Goal: Transaction & Acquisition: Purchase product/service

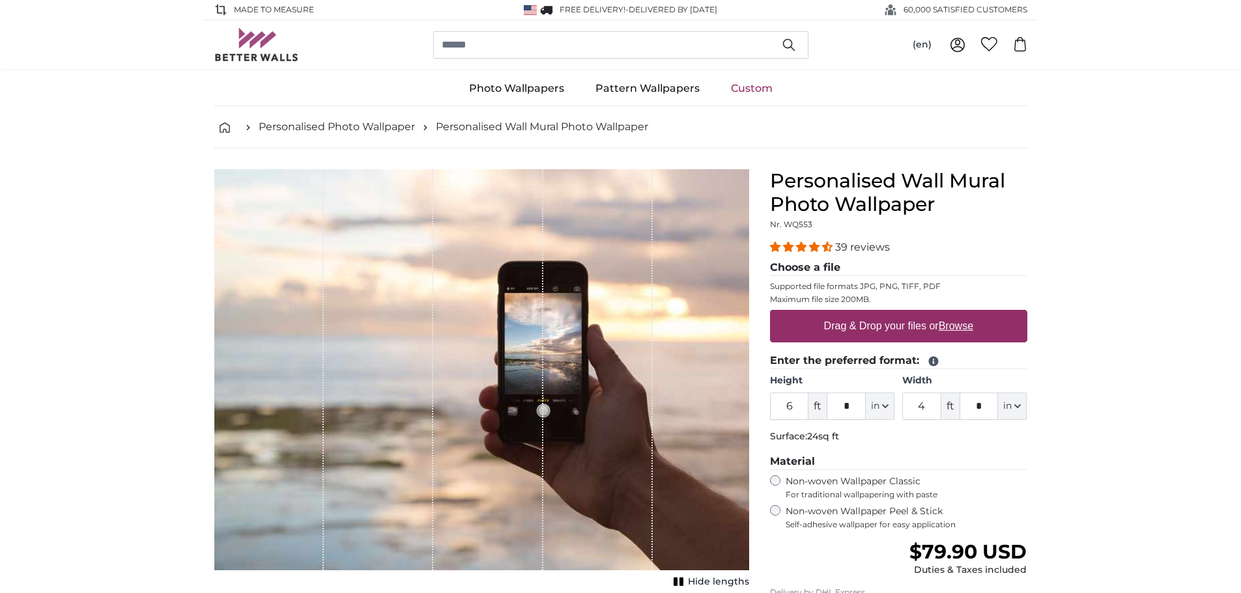
type input "4"
drag, startPoint x: 795, startPoint y: 406, endPoint x: 780, endPoint y: 406, distance: 15.0
click at [783, 406] on input "6" at bounding box center [789, 406] width 39 height 27
type input "5"
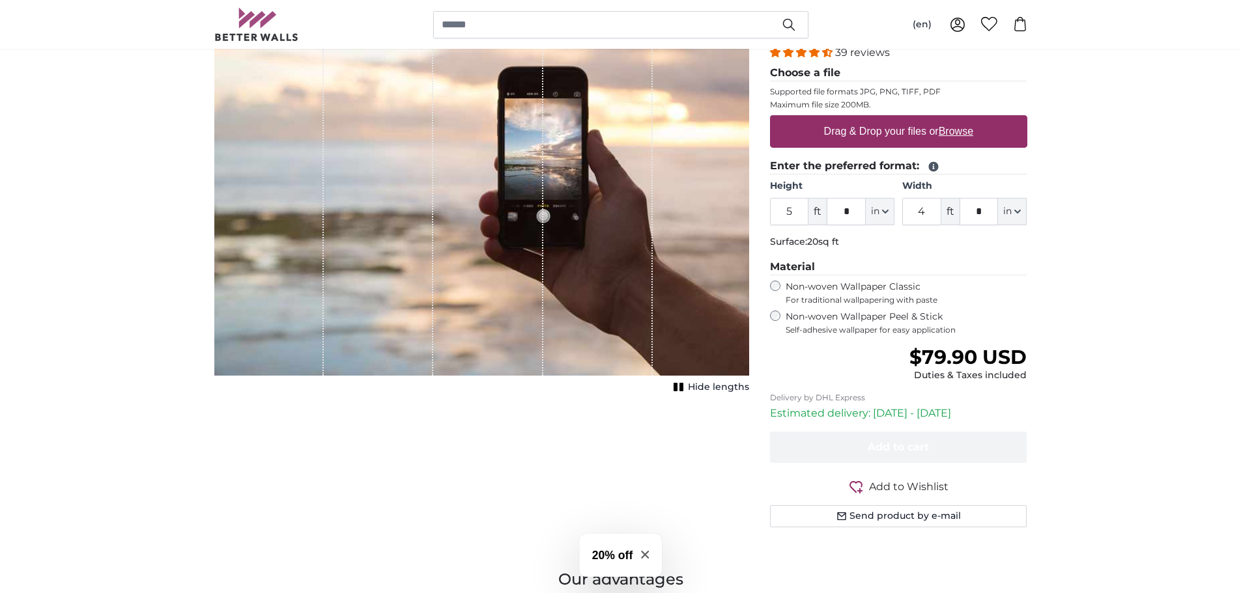
scroll to position [261, 0]
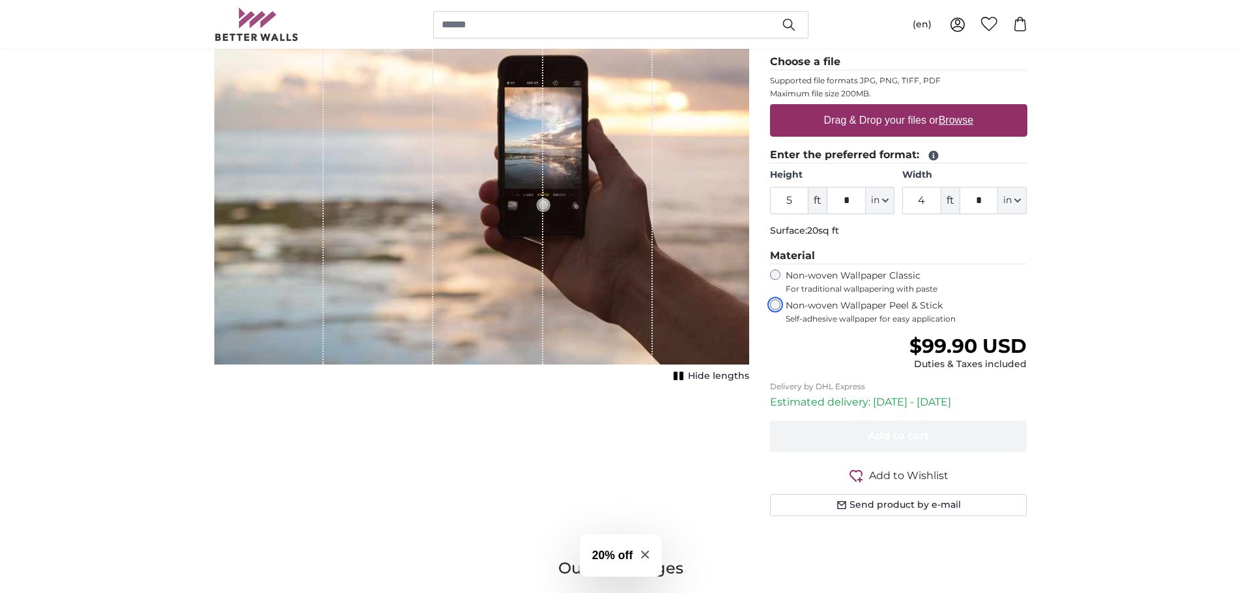
scroll to position [130, 0]
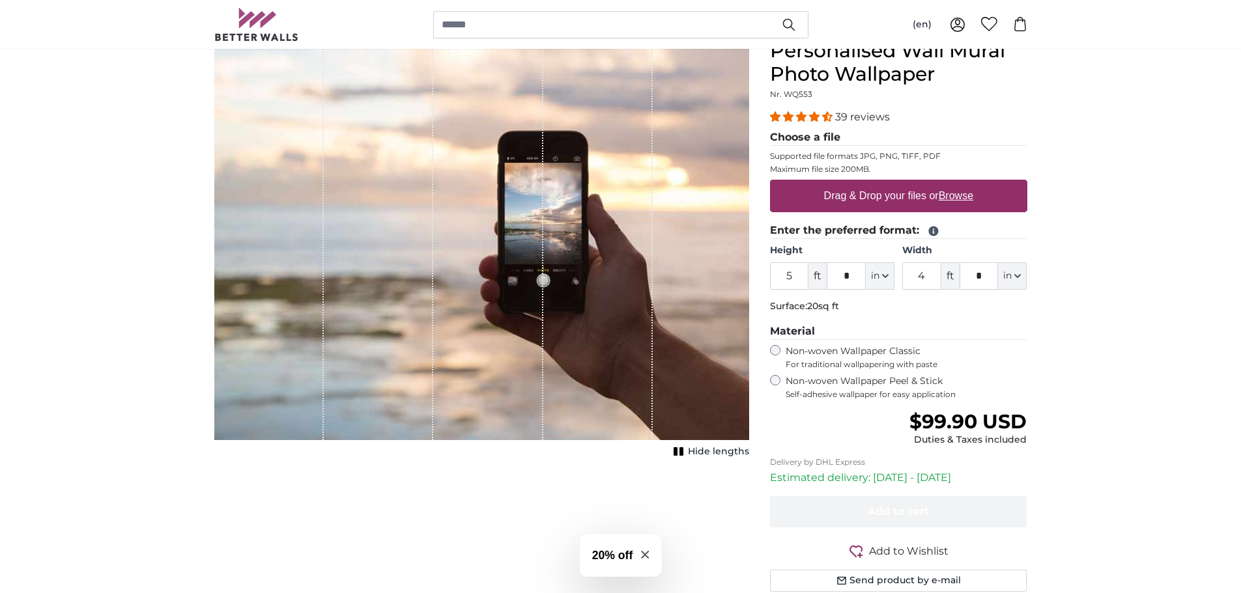
click at [921, 193] on label "Drag & Drop your files or Browse" at bounding box center [898, 196] width 160 height 26
click at [921, 184] on input "Drag & Drop your files or Browse" at bounding box center [898, 182] width 257 height 4
type input "**********"
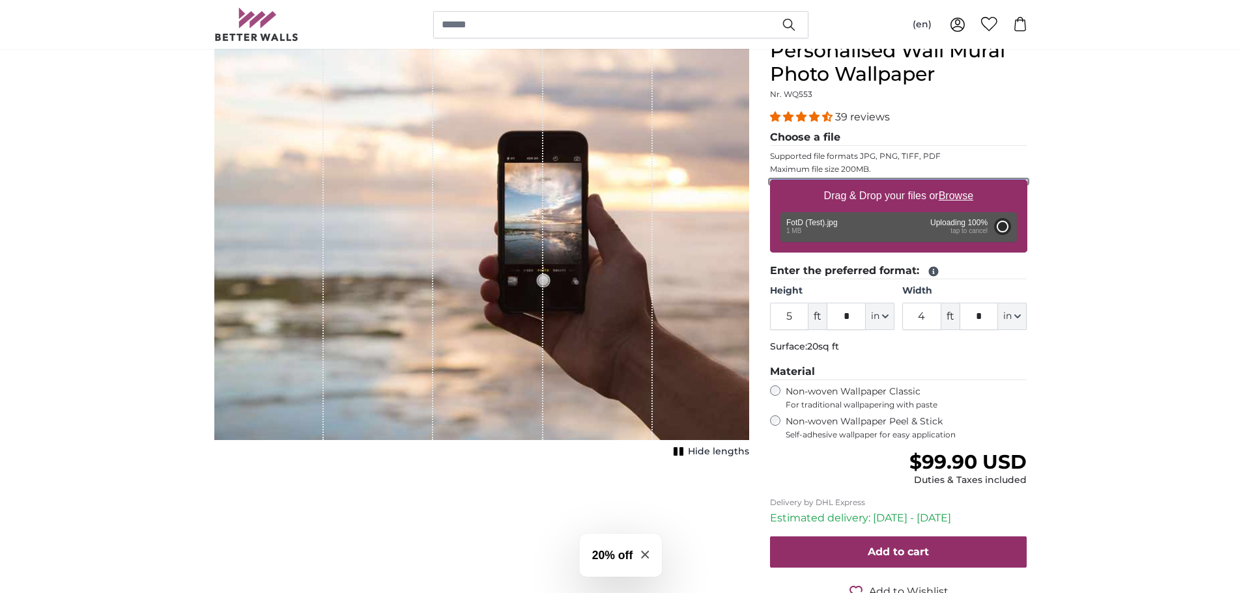
type input "6"
type input "*"
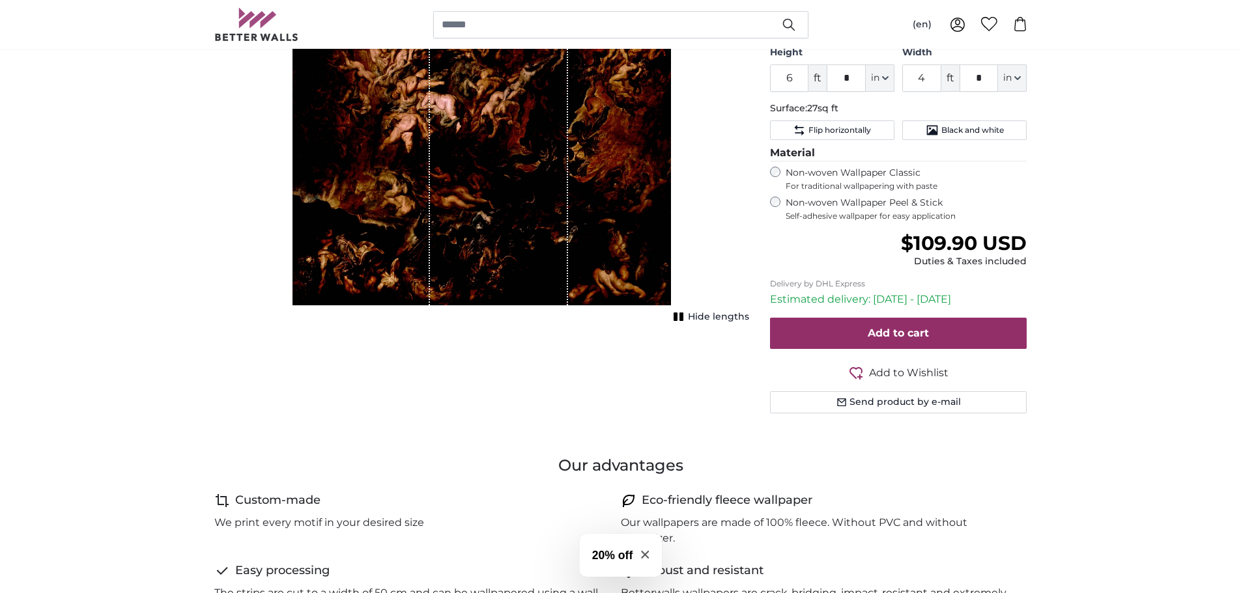
scroll to position [391, 0]
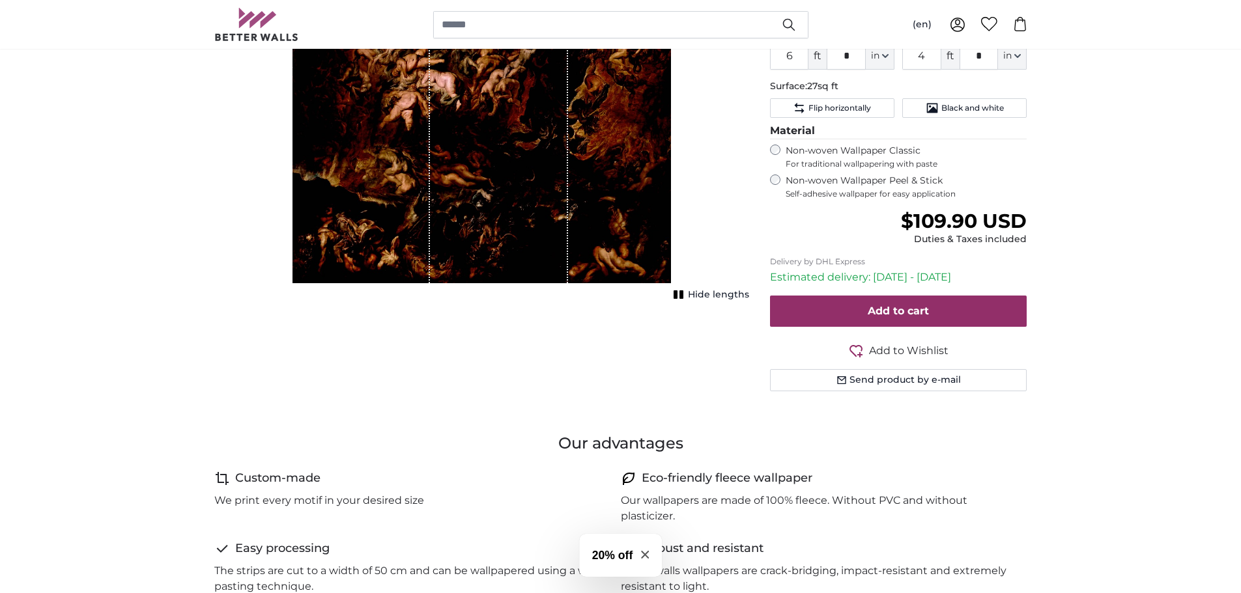
click at [692, 296] on span "Hide lengths" at bounding box center [718, 295] width 61 height 13
click at [692, 296] on span "Show lengths" at bounding box center [716, 295] width 66 height 13
click at [692, 296] on span "Hide lengths" at bounding box center [718, 295] width 61 height 13
click at [692, 296] on span "Show lengths" at bounding box center [716, 295] width 66 height 13
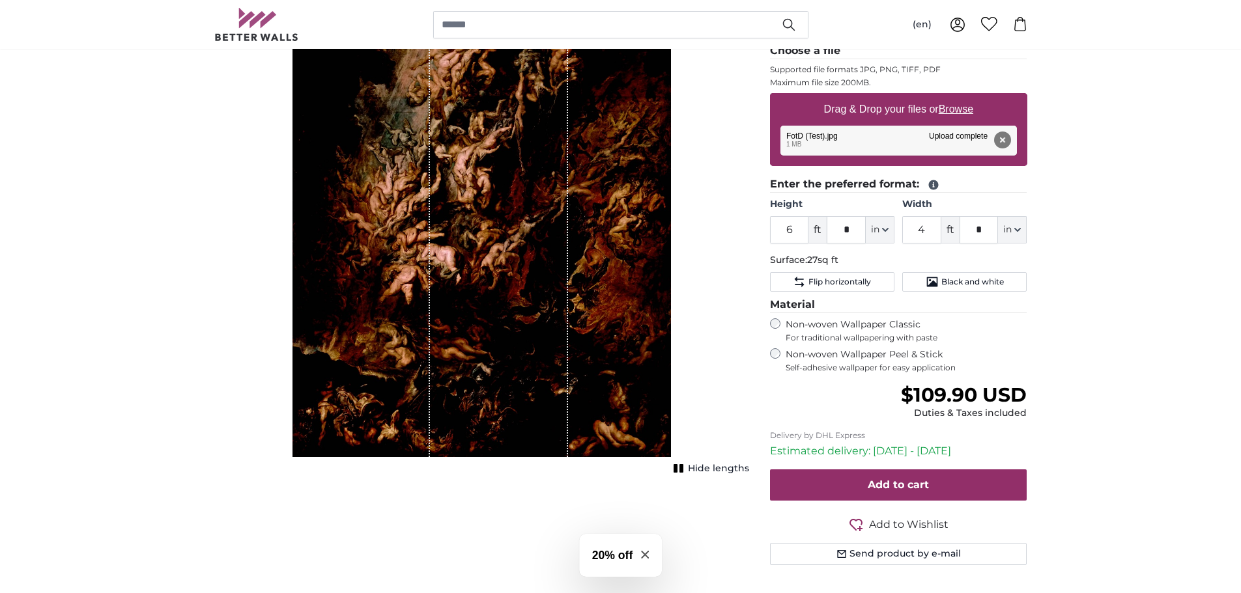
scroll to position [195, 0]
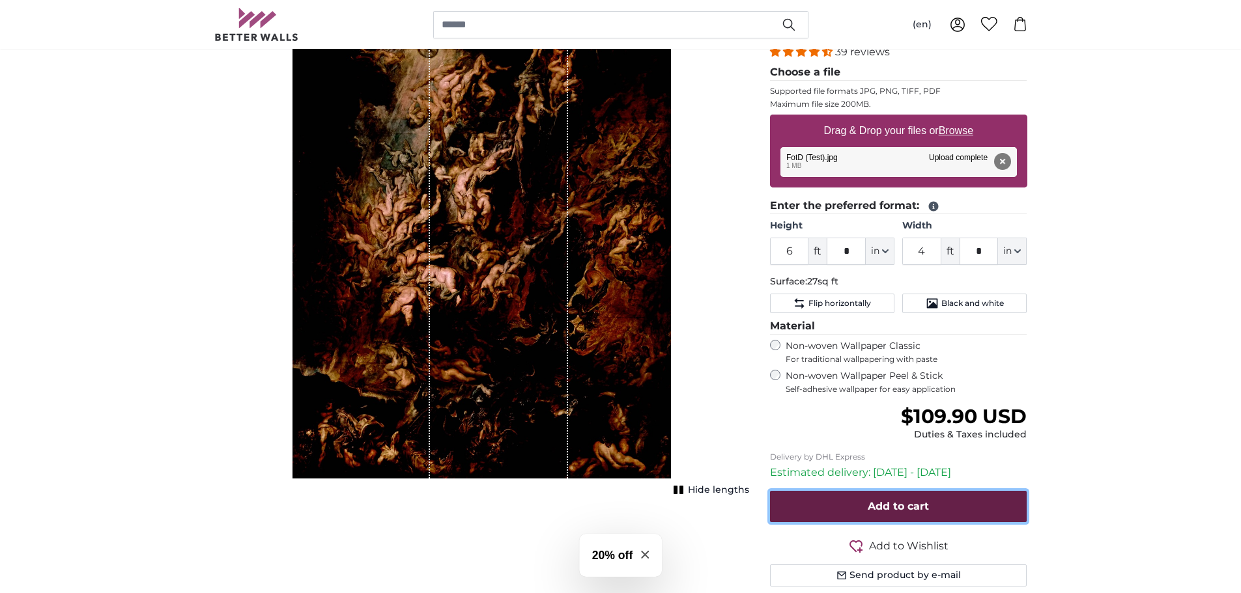
click at [842, 508] on button "Add to cart" at bounding box center [898, 506] width 257 height 31
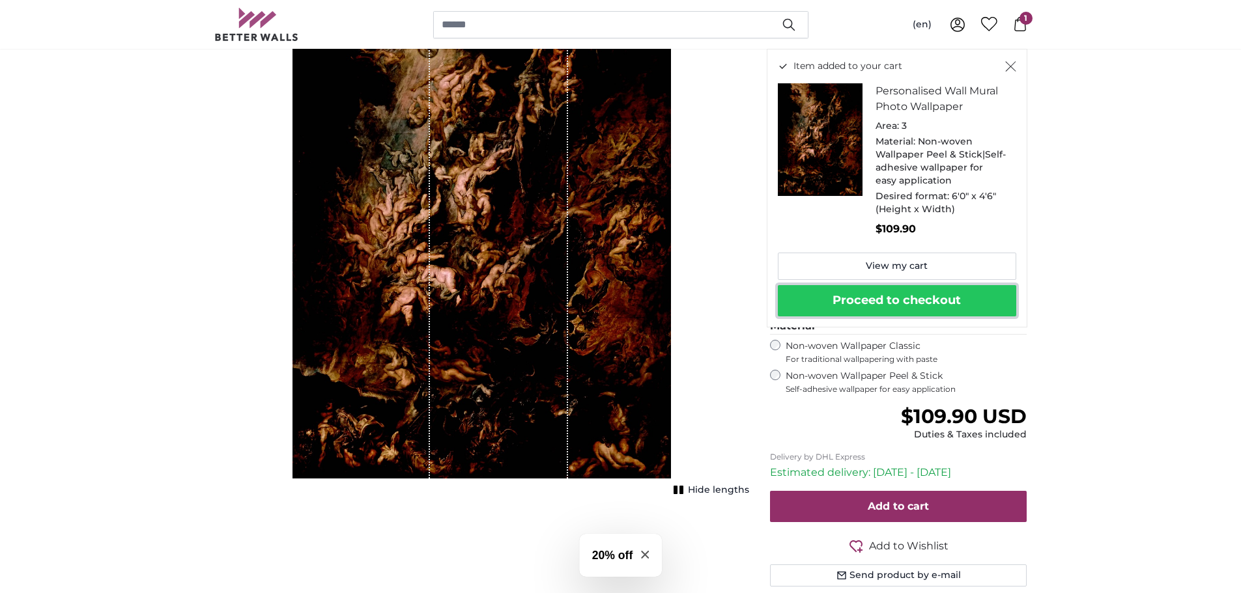
click at [918, 304] on button "Proceed to checkout" at bounding box center [897, 300] width 238 height 31
